Goal: Information Seeking & Learning: Learn about a topic

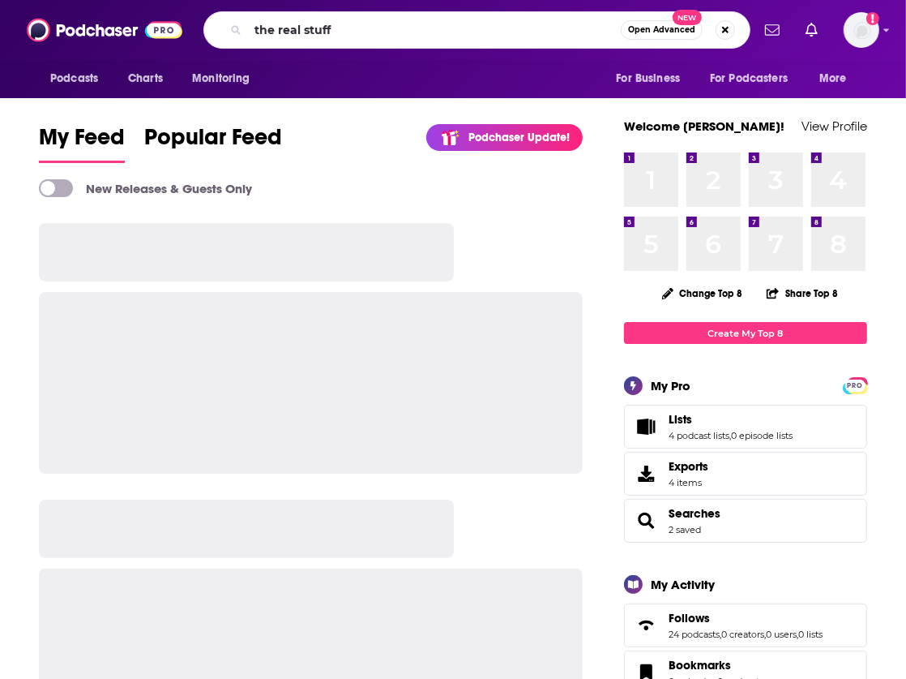
type input "the real stuff"
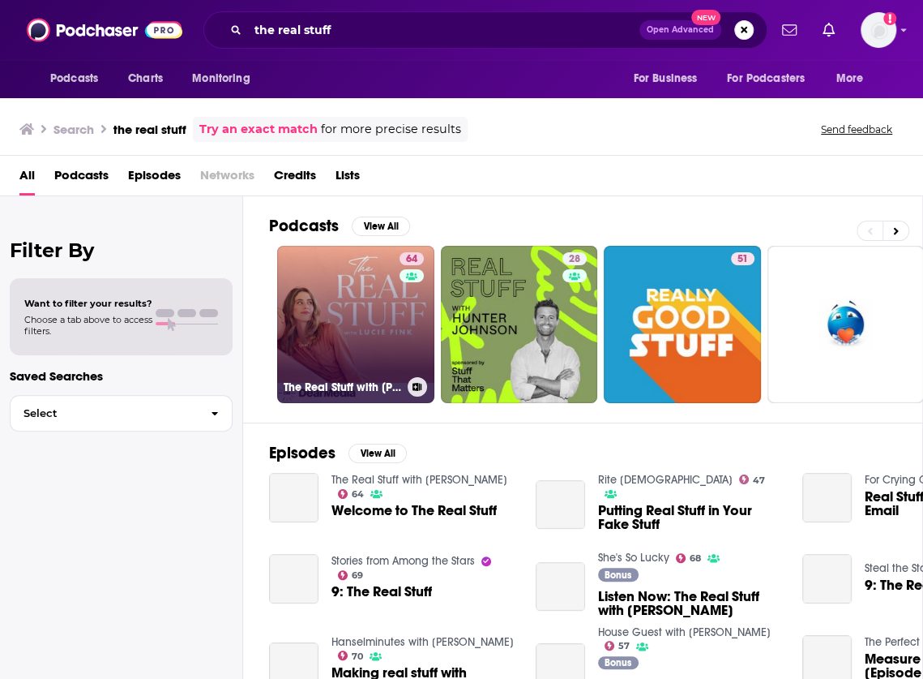
click at [365, 281] on link "64 The Real Stuff with [PERSON_NAME]" at bounding box center [355, 324] width 157 height 157
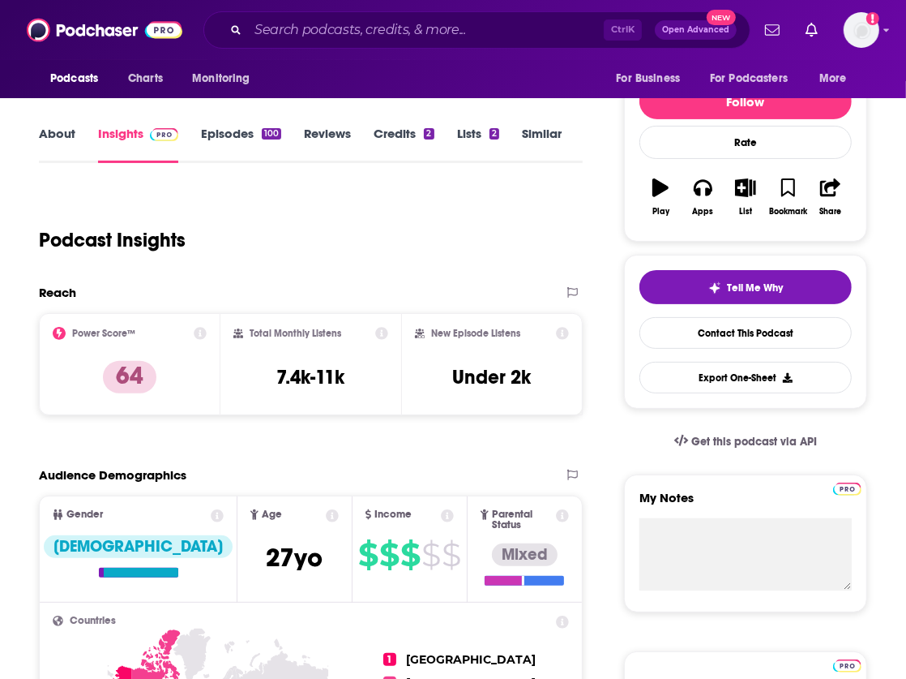
scroll to position [181, 0]
